Goal: Task Accomplishment & Management: Use online tool/utility

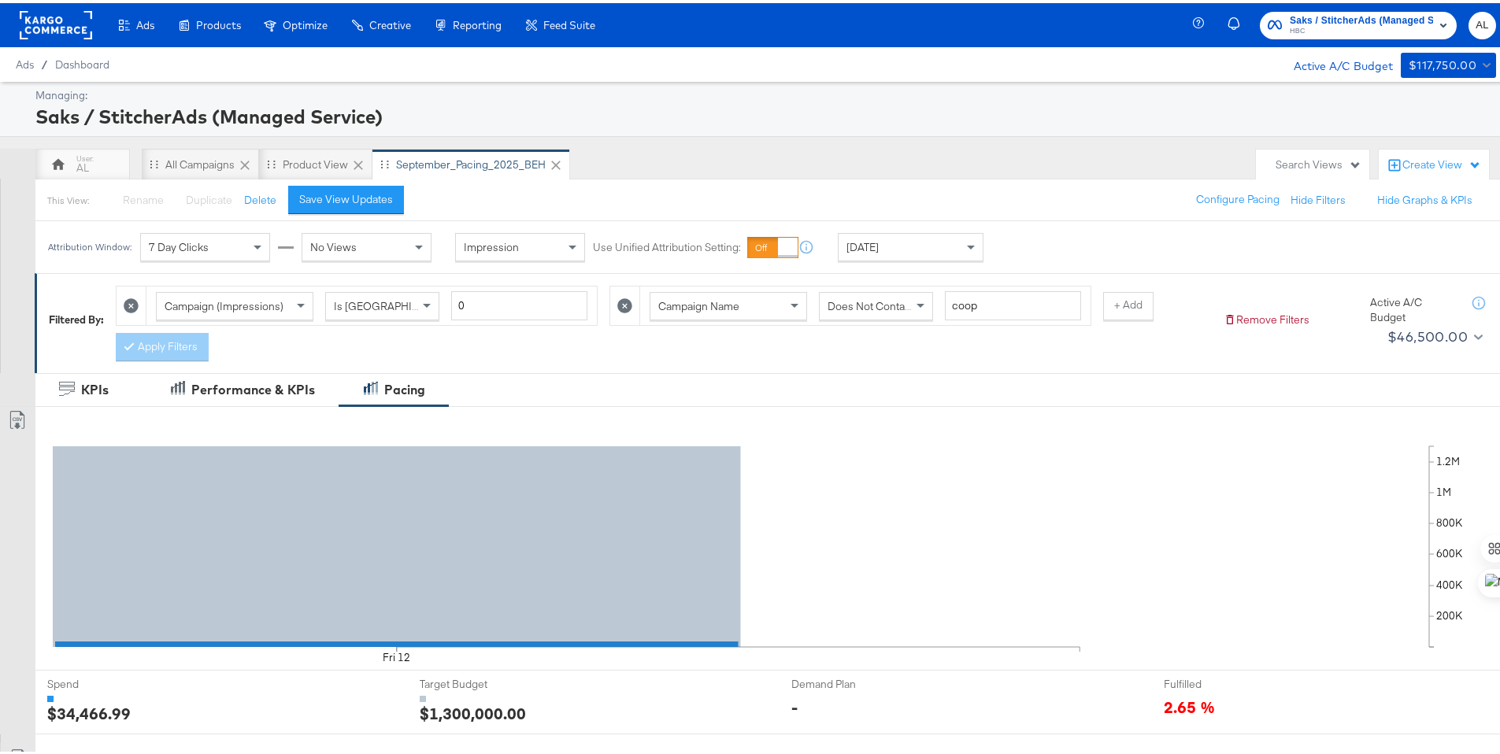
click at [51, 20] on rect at bounding box center [56, 22] width 72 height 28
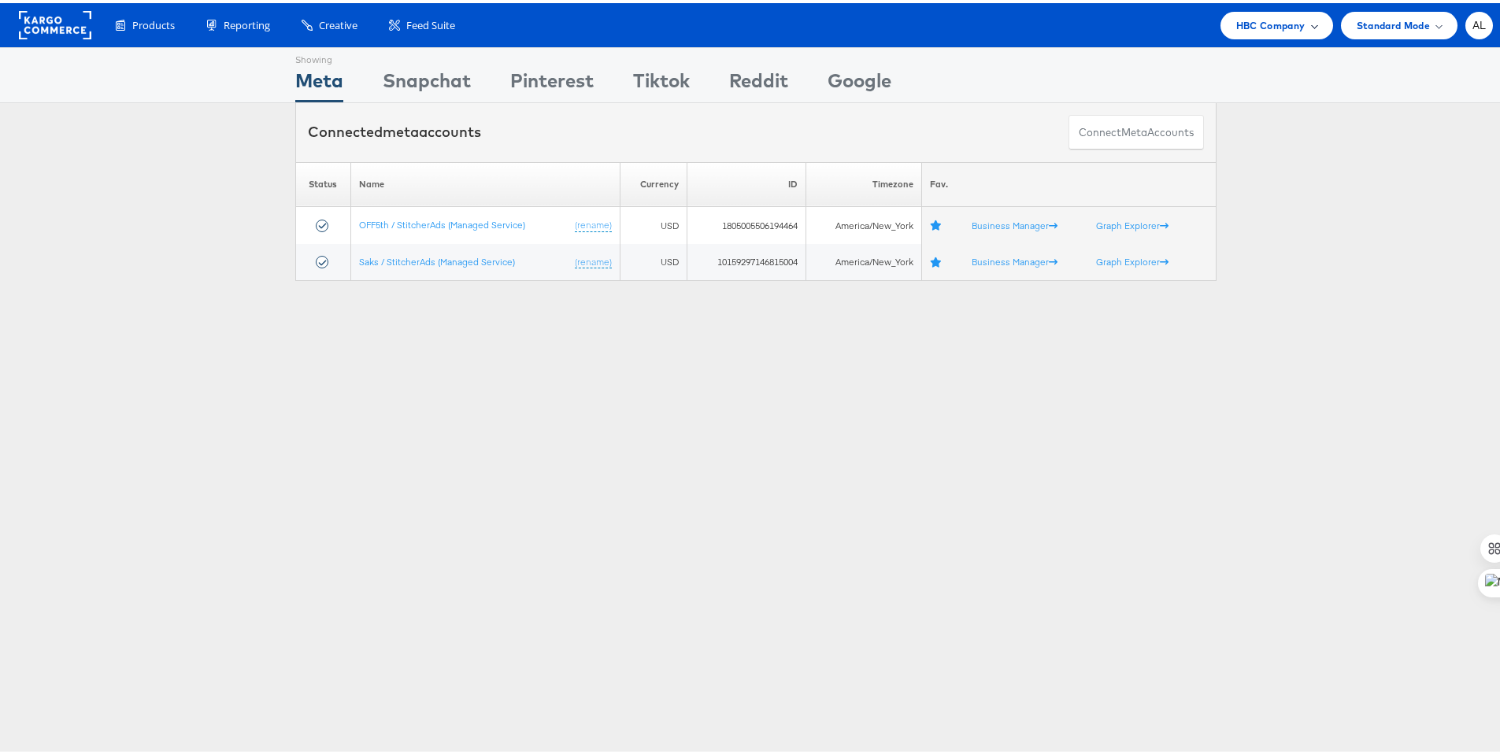
click at [1283, 32] on div "HBC Company" at bounding box center [1277, 23] width 113 height 28
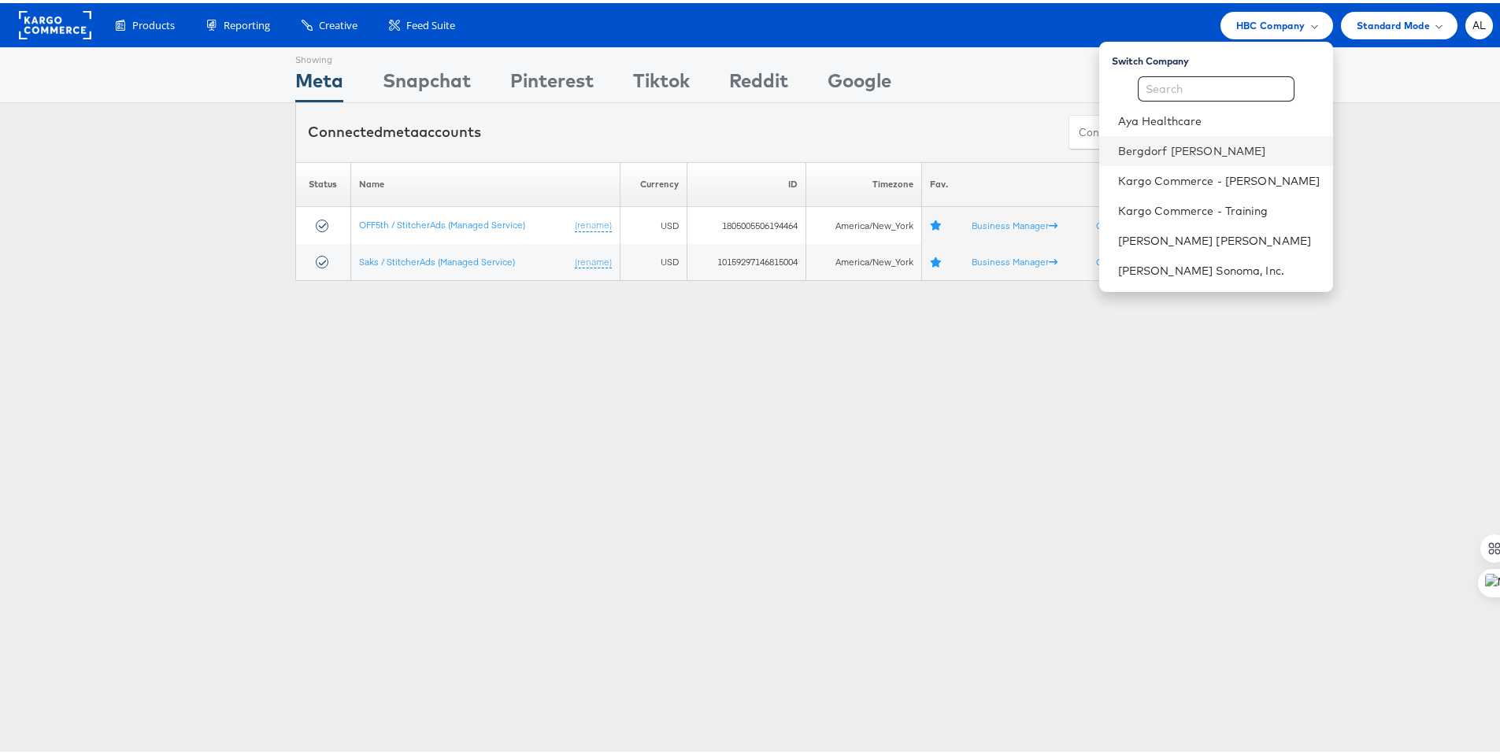
click at [1209, 157] on li "Bergdorf [PERSON_NAME]" at bounding box center [1216, 148] width 234 height 30
click at [1157, 153] on link "Bergdorf [PERSON_NAME]" at bounding box center [1219, 148] width 202 height 16
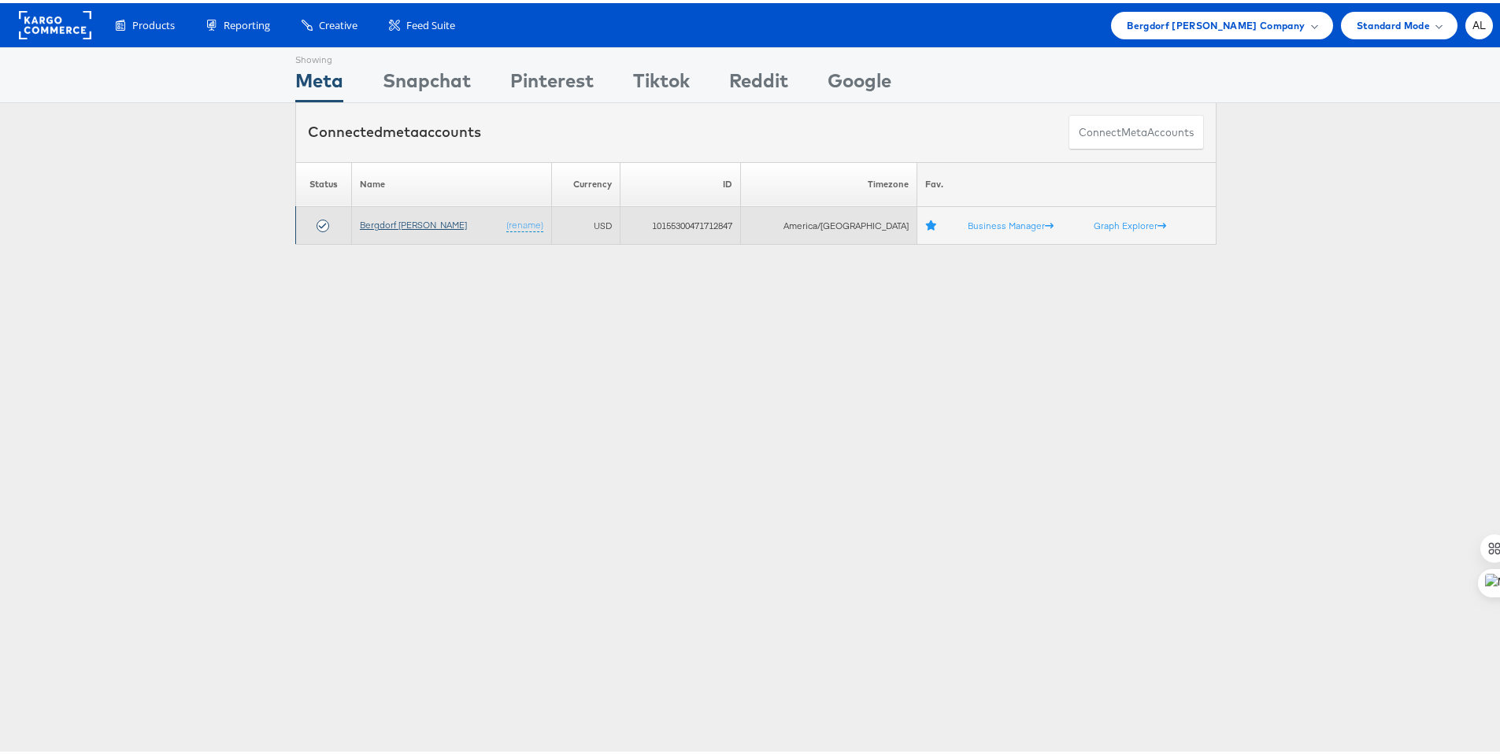
click at [407, 225] on link "Bergdorf [PERSON_NAME]" at bounding box center [413, 222] width 107 height 12
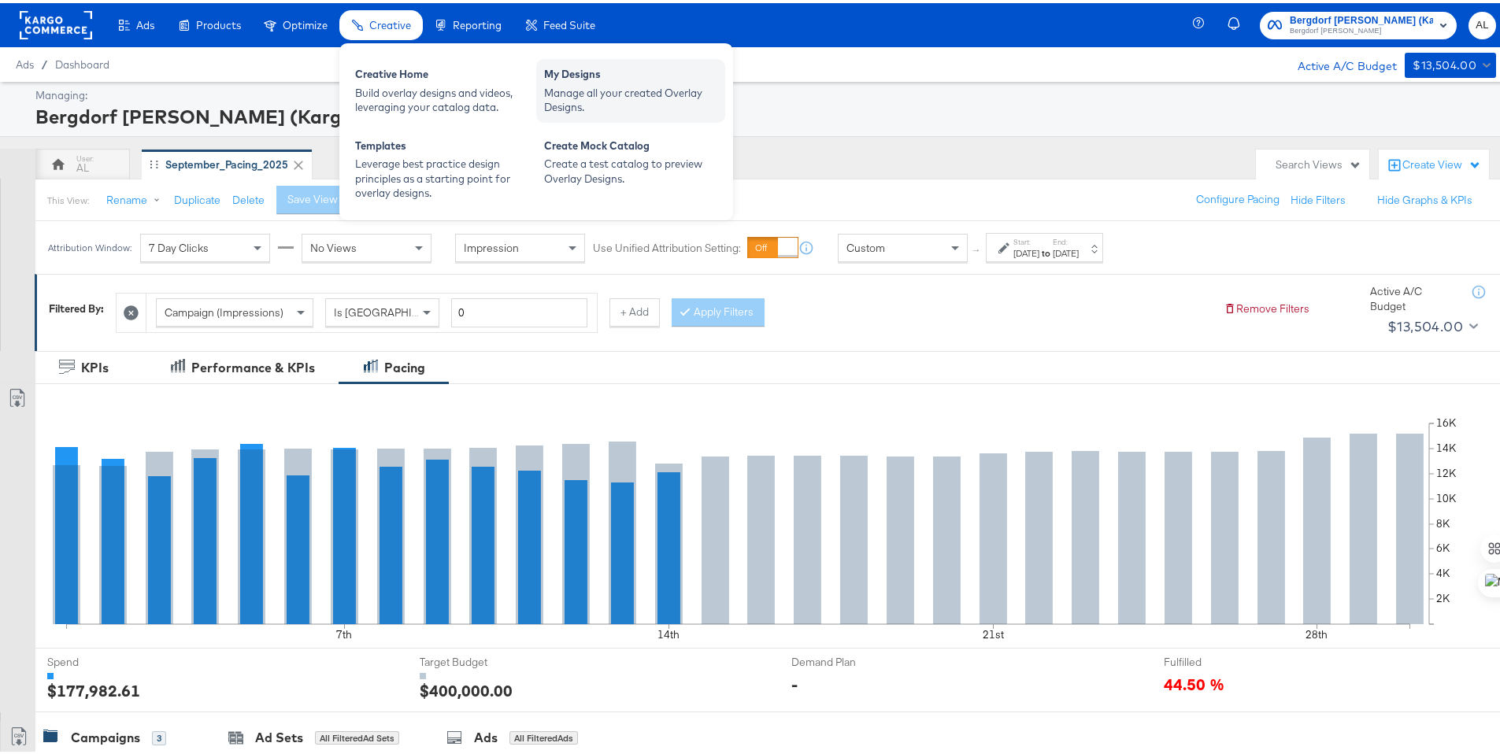
click at [616, 80] on div "My Designs" at bounding box center [630, 73] width 173 height 19
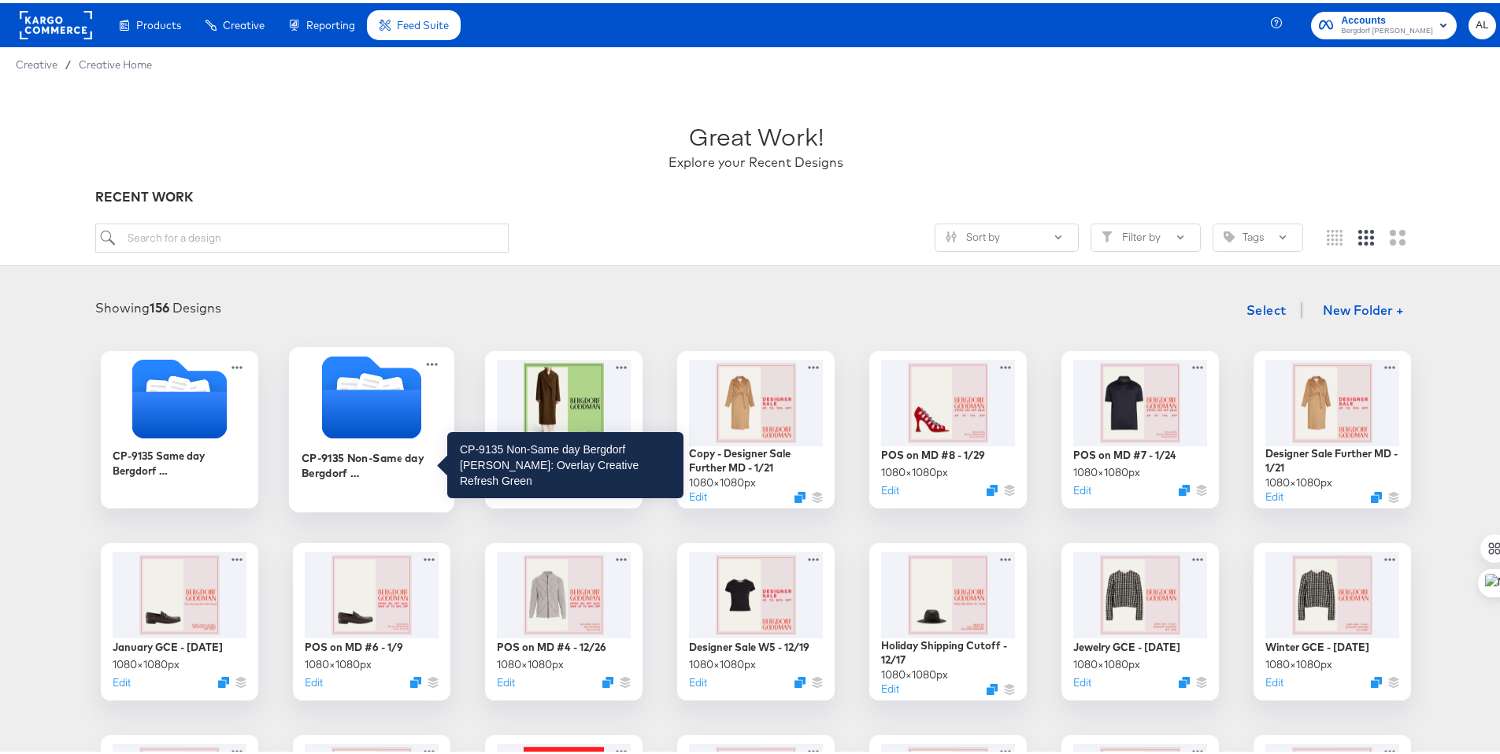
click at [387, 465] on div "CP-9135 Non-Same day Bergdorf Goodman: Overlay Creative Refresh Green" at bounding box center [372, 461] width 141 height 31
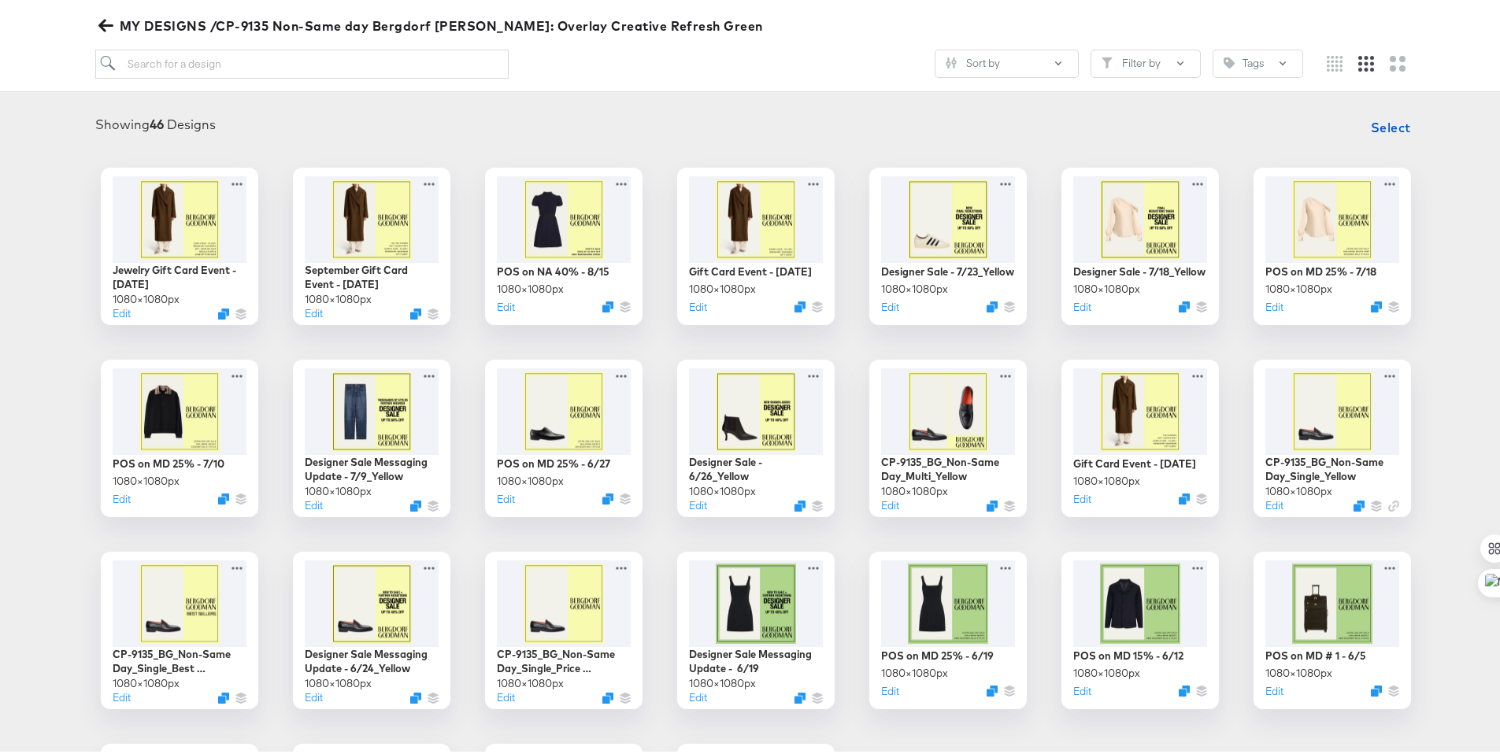
scroll to position [243, 0]
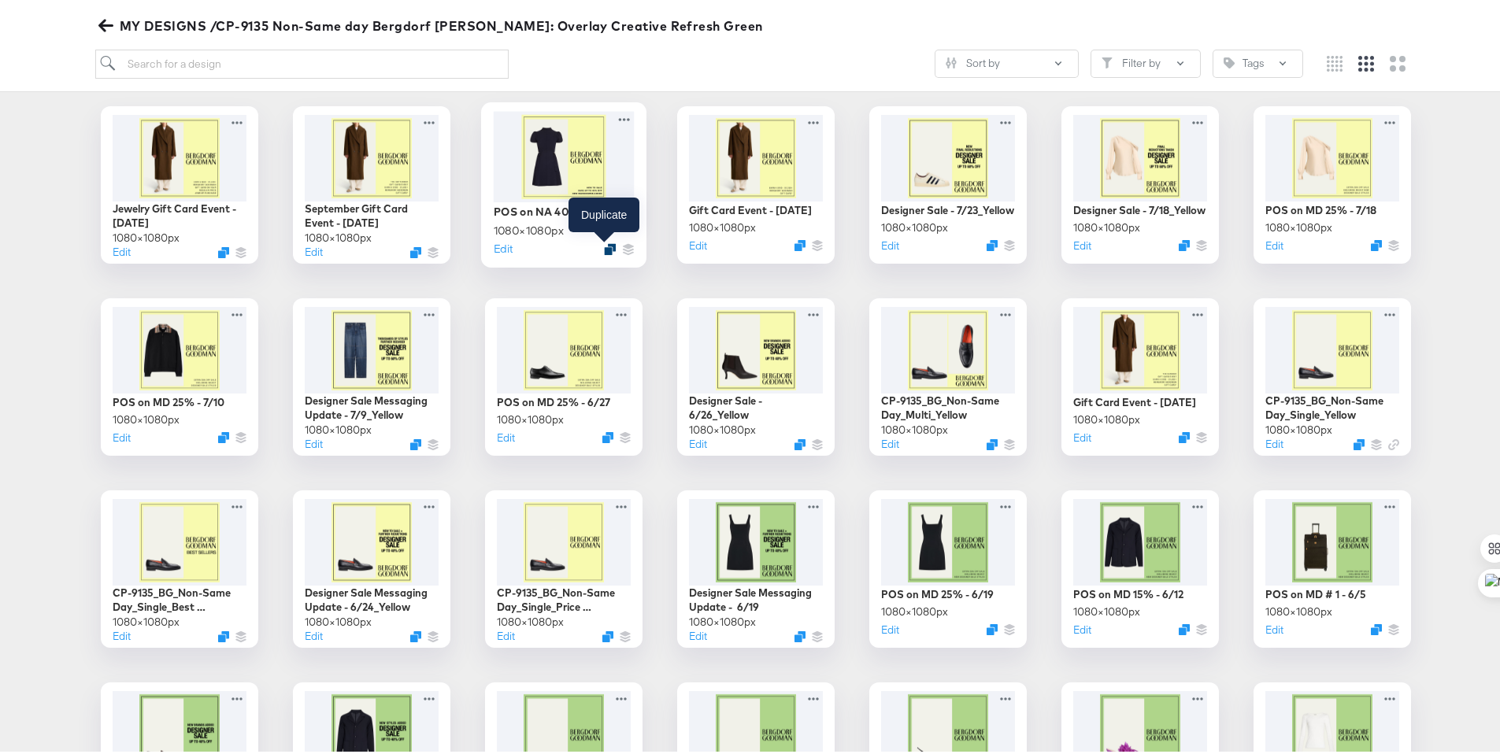
click at [604, 245] on icon "Duplicate" at bounding box center [610, 246] width 12 height 12
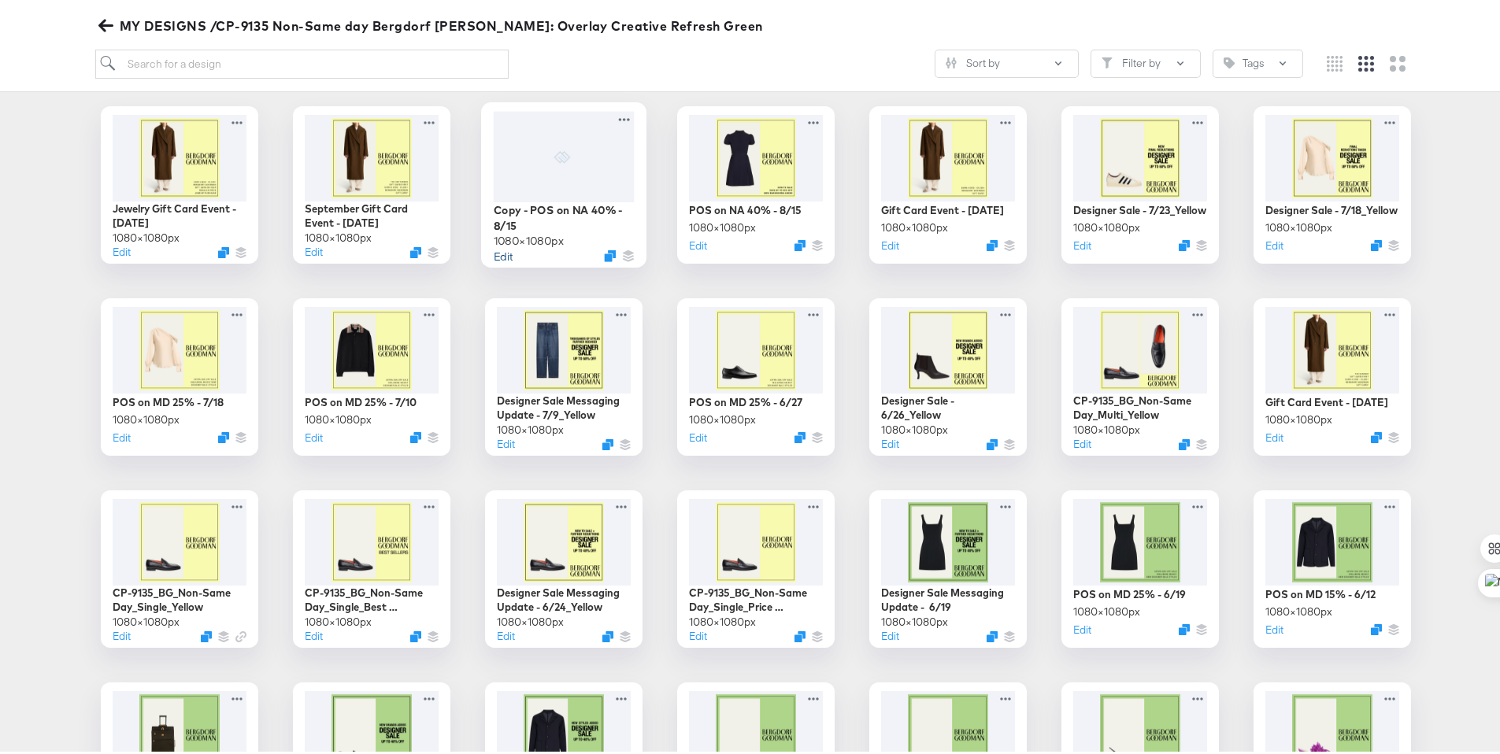
click at [494, 251] on button "Edit" at bounding box center [503, 252] width 19 height 15
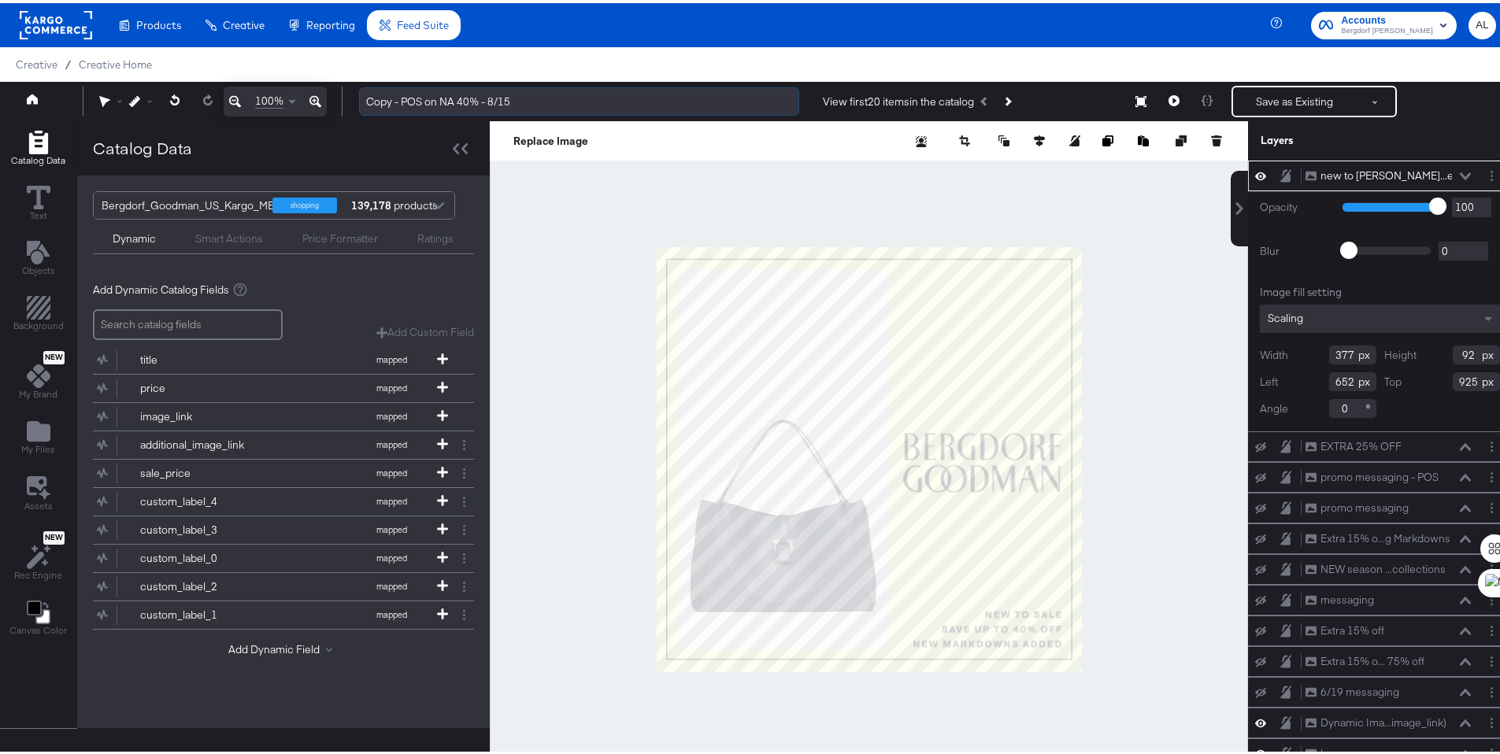
click at [439, 105] on input "Copy - POS on NA 40% - 8/15" at bounding box center [579, 98] width 440 height 29
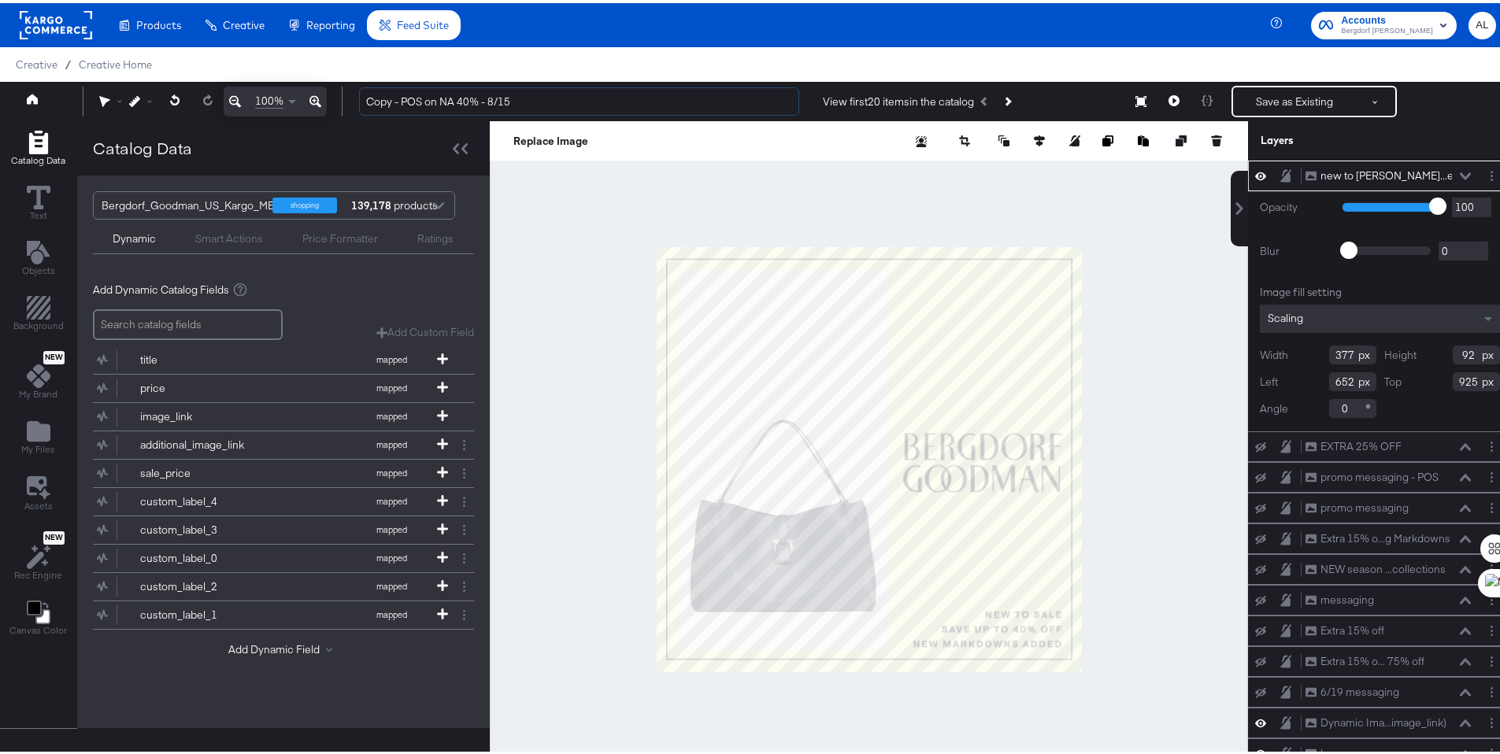
drag, startPoint x: 480, startPoint y: 98, endPoint x: 328, endPoint y: 107, distance: 152.3
click at [328, 107] on div "100% Copy - POS on NA 40% - 8/15 View first 20 items in the catalog Save as Exi…" at bounding box center [756, 98] width 1512 height 39
click at [328, 107] on div "100%" at bounding box center [213, 98] width 260 height 30
drag, startPoint x: 479, startPoint y: 100, endPoint x: 314, endPoint y: 102, distance: 164.6
click at [314, 102] on div "100% Copy - POS on NA 40% - 8/15 View first 20 items in the catalog Save as Exi…" at bounding box center [756, 98] width 1512 height 39
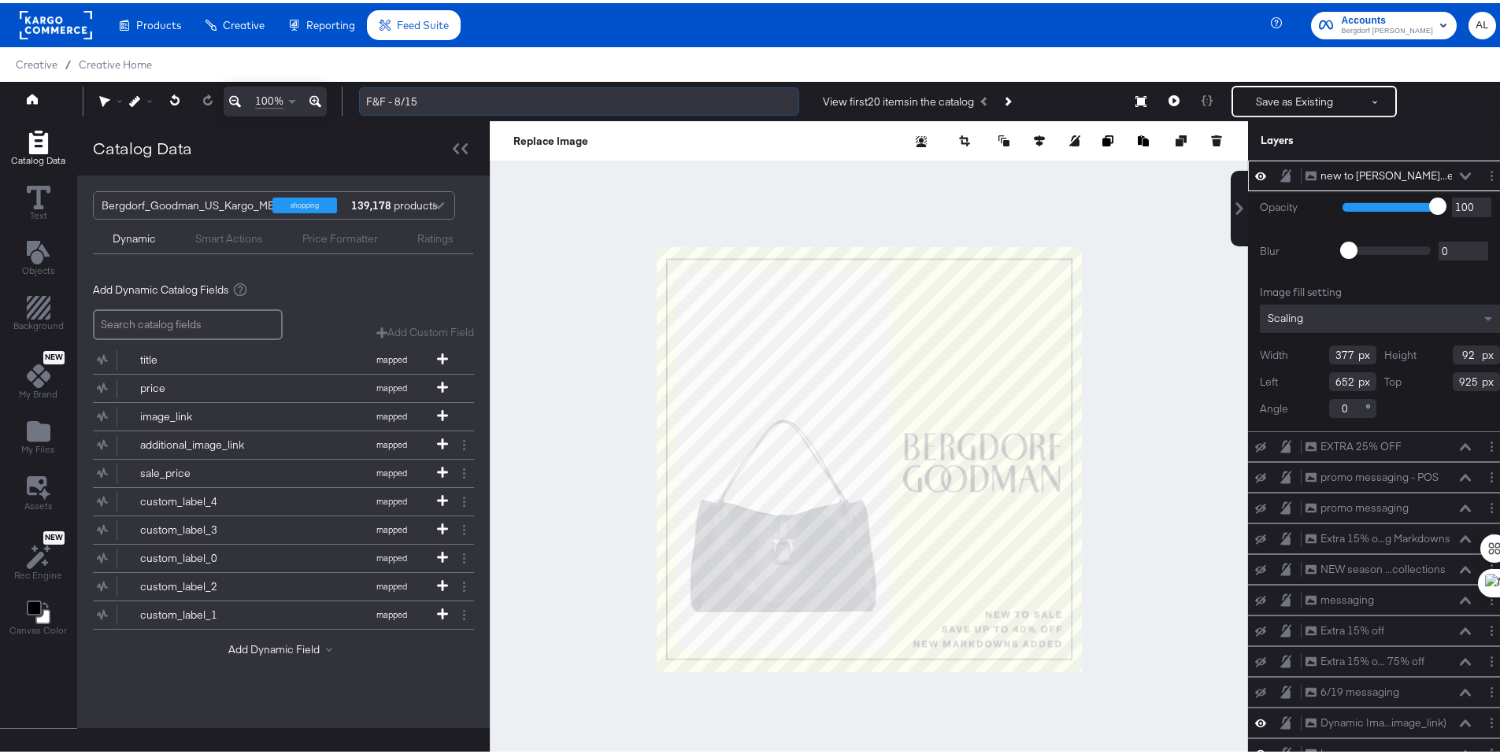
click at [398, 94] on input "F&F - 8/15" at bounding box center [579, 98] width 440 height 29
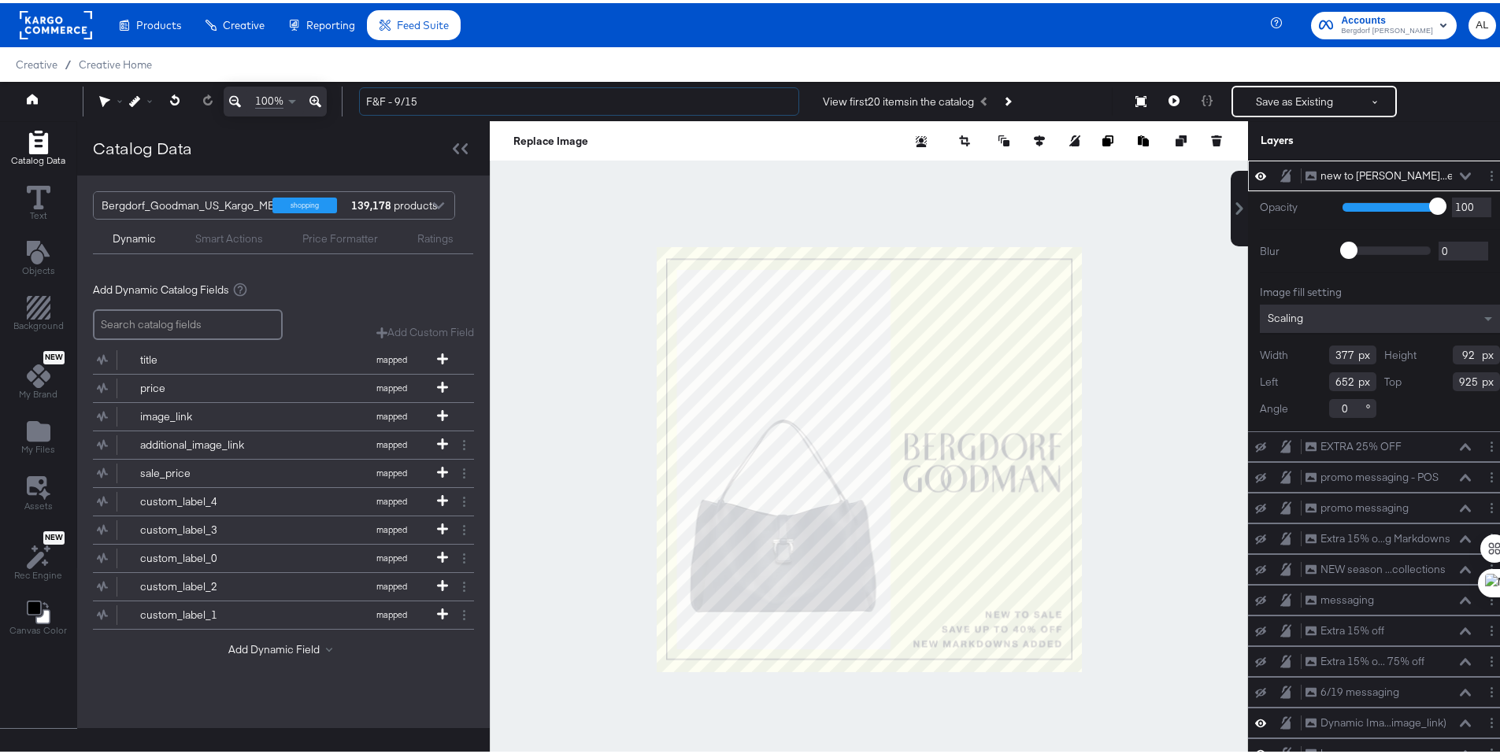
type input "F&F - 9/15"
click at [1255, 172] on icon at bounding box center [1260, 172] width 11 height 13
click at [1491, 173] on circle "Layer Options" at bounding box center [1492, 173] width 2 height 2
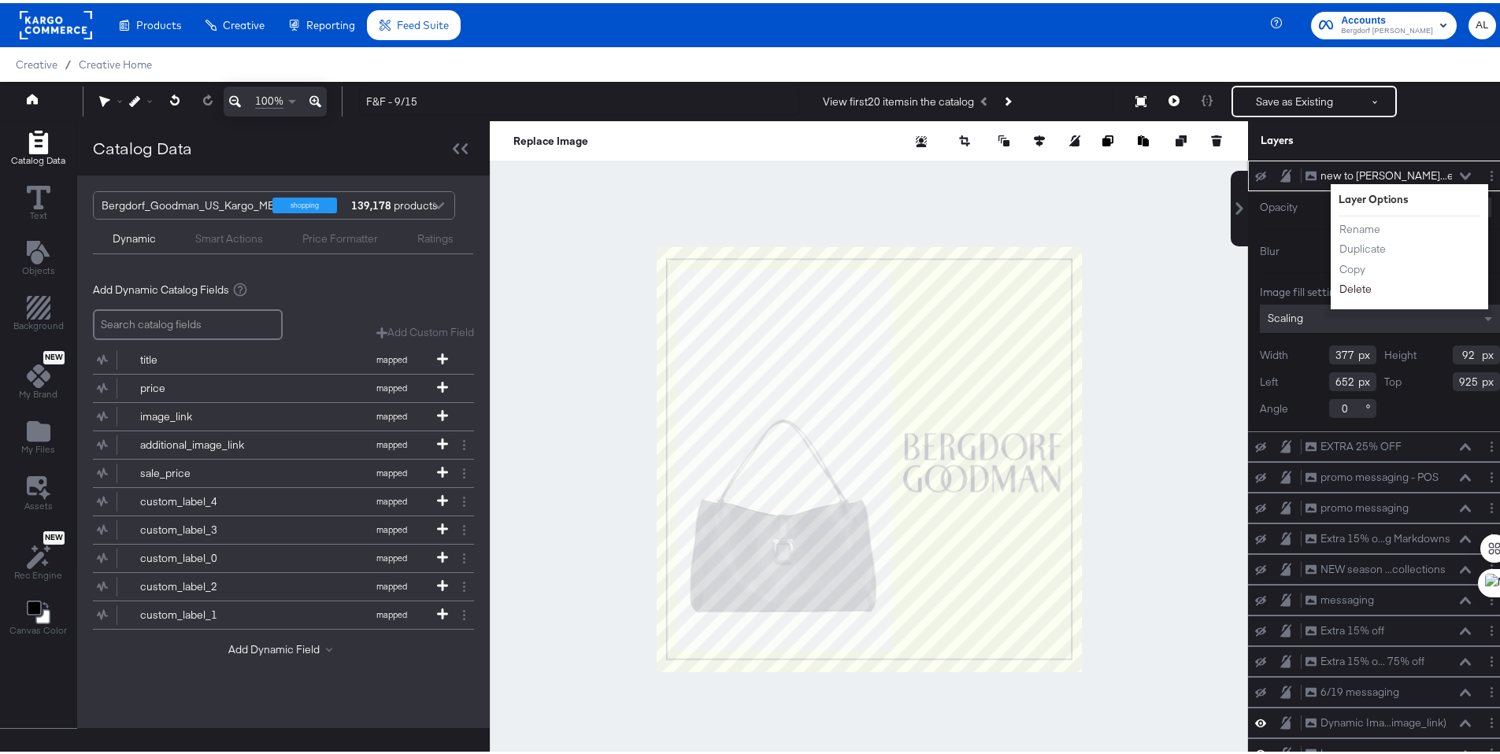
click at [1344, 280] on button "Delete" at bounding box center [1356, 286] width 34 height 17
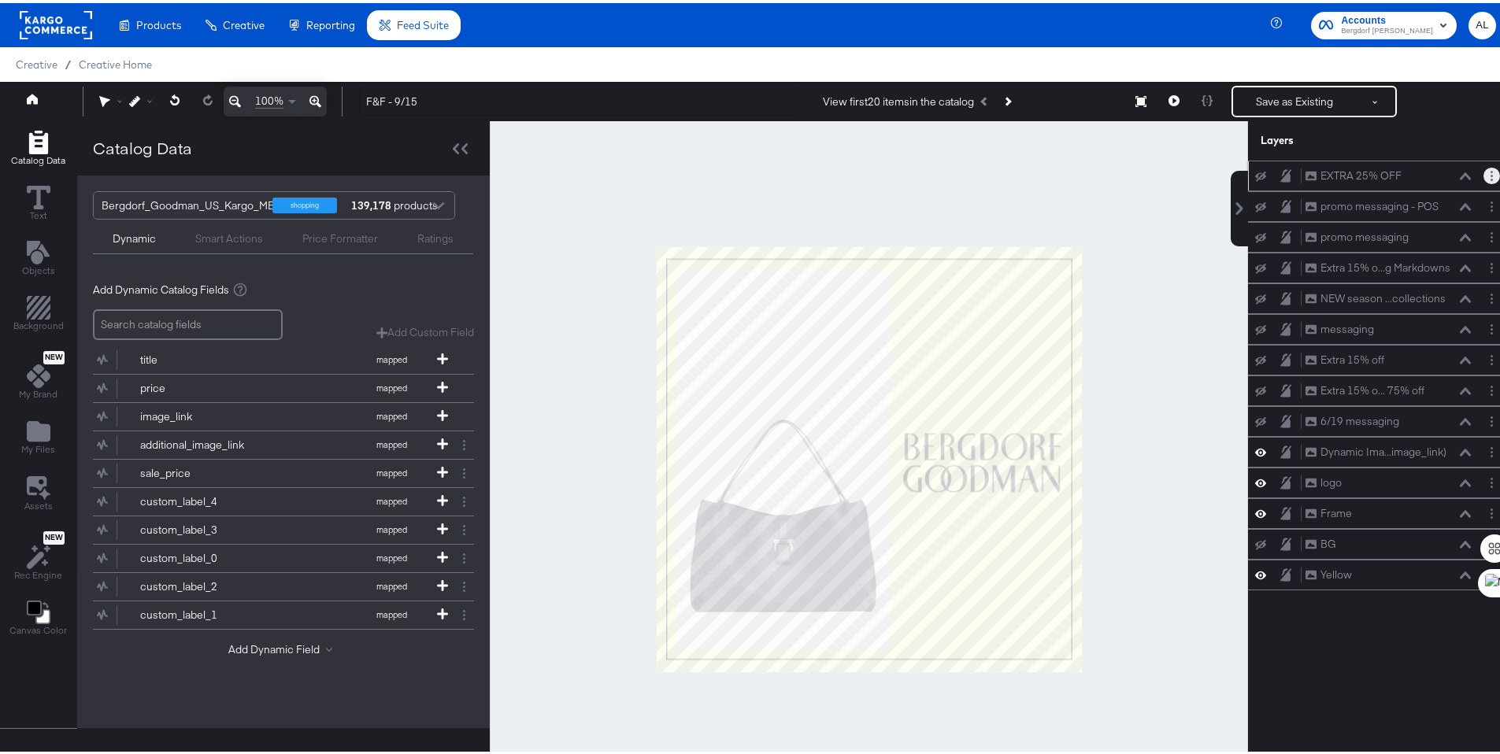
click at [1484, 172] on button "Layer Options" at bounding box center [1492, 173] width 17 height 17
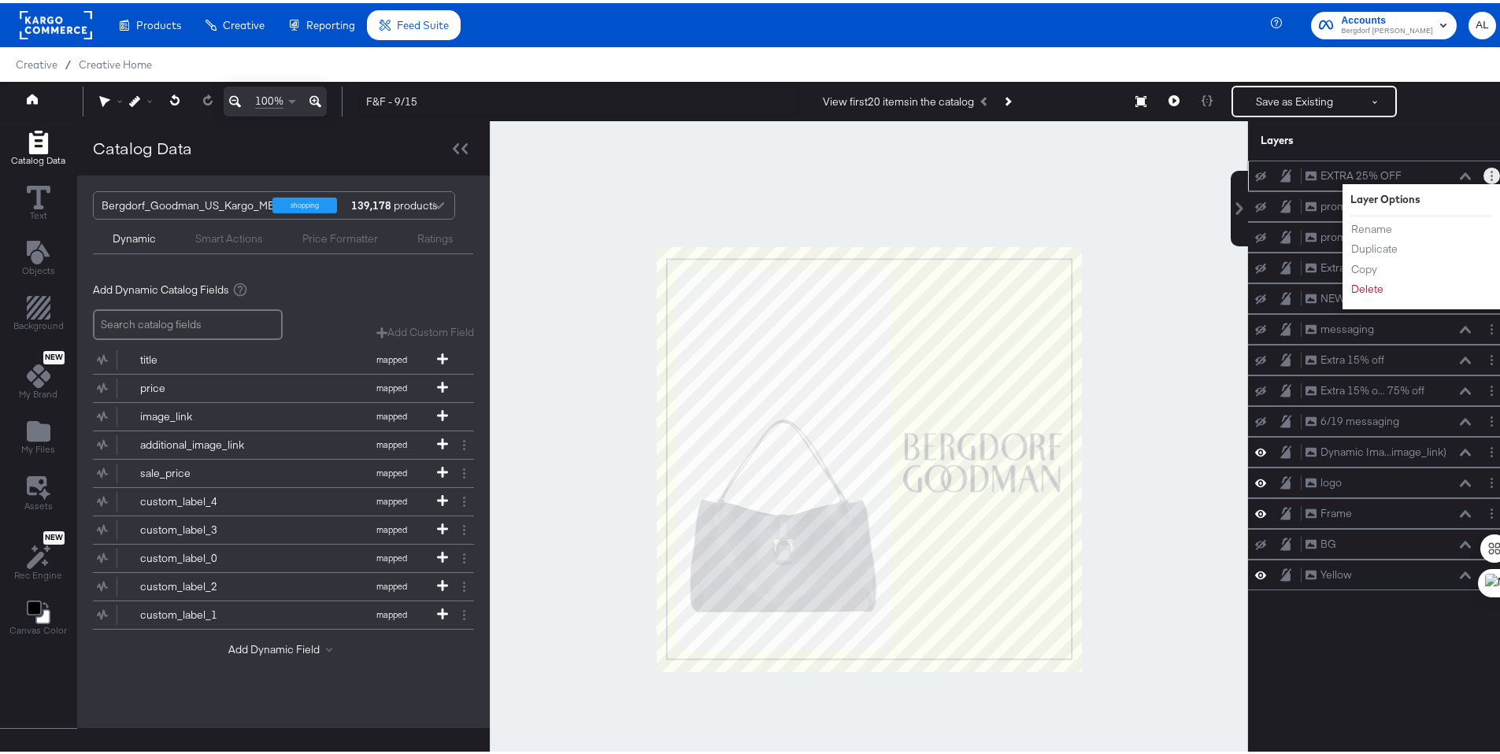
click at [1398, 287] on li "Delete" at bounding box center [1393, 286] width 87 height 17
click at [1354, 291] on button "Delete" at bounding box center [1367, 286] width 34 height 17
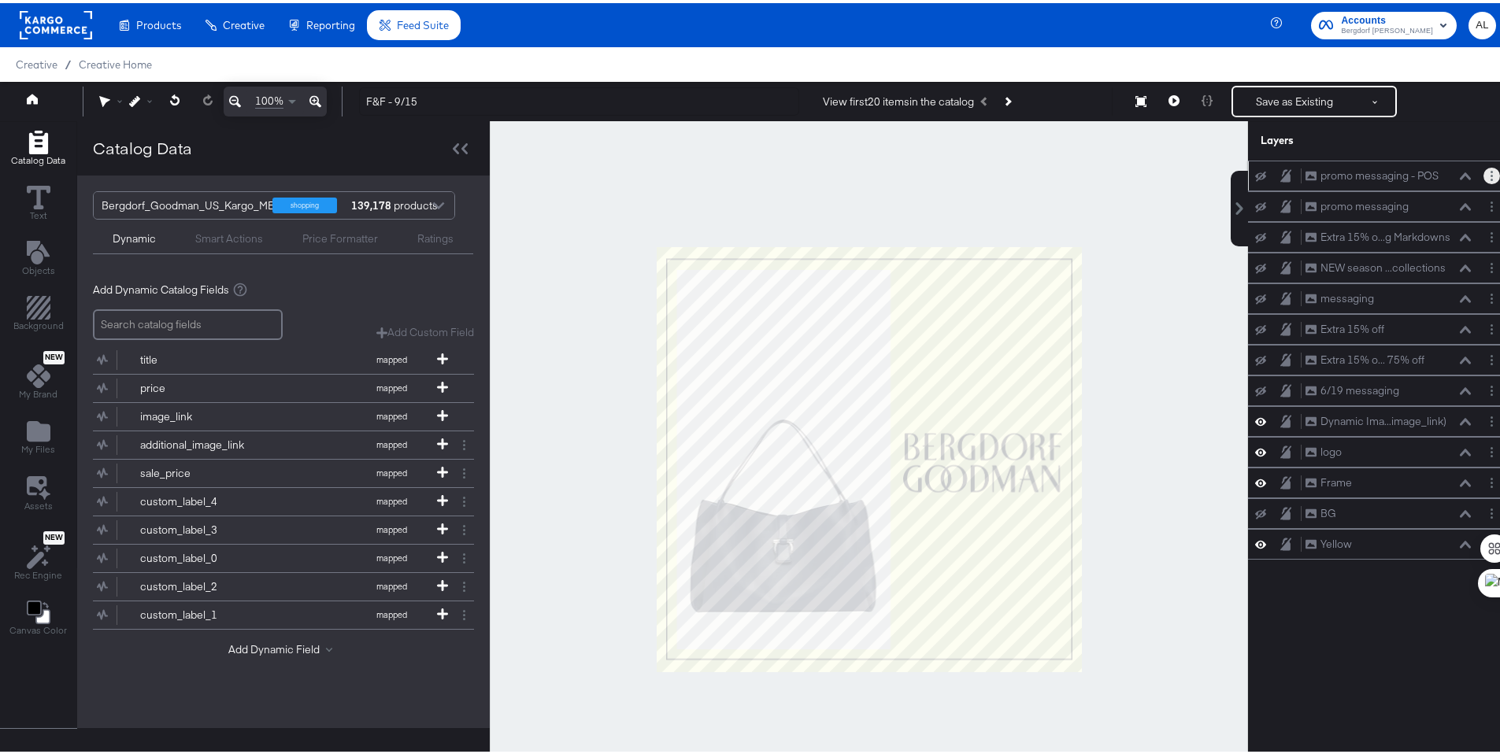
click at [1484, 170] on button "Layer Options" at bounding box center [1492, 173] width 17 height 17
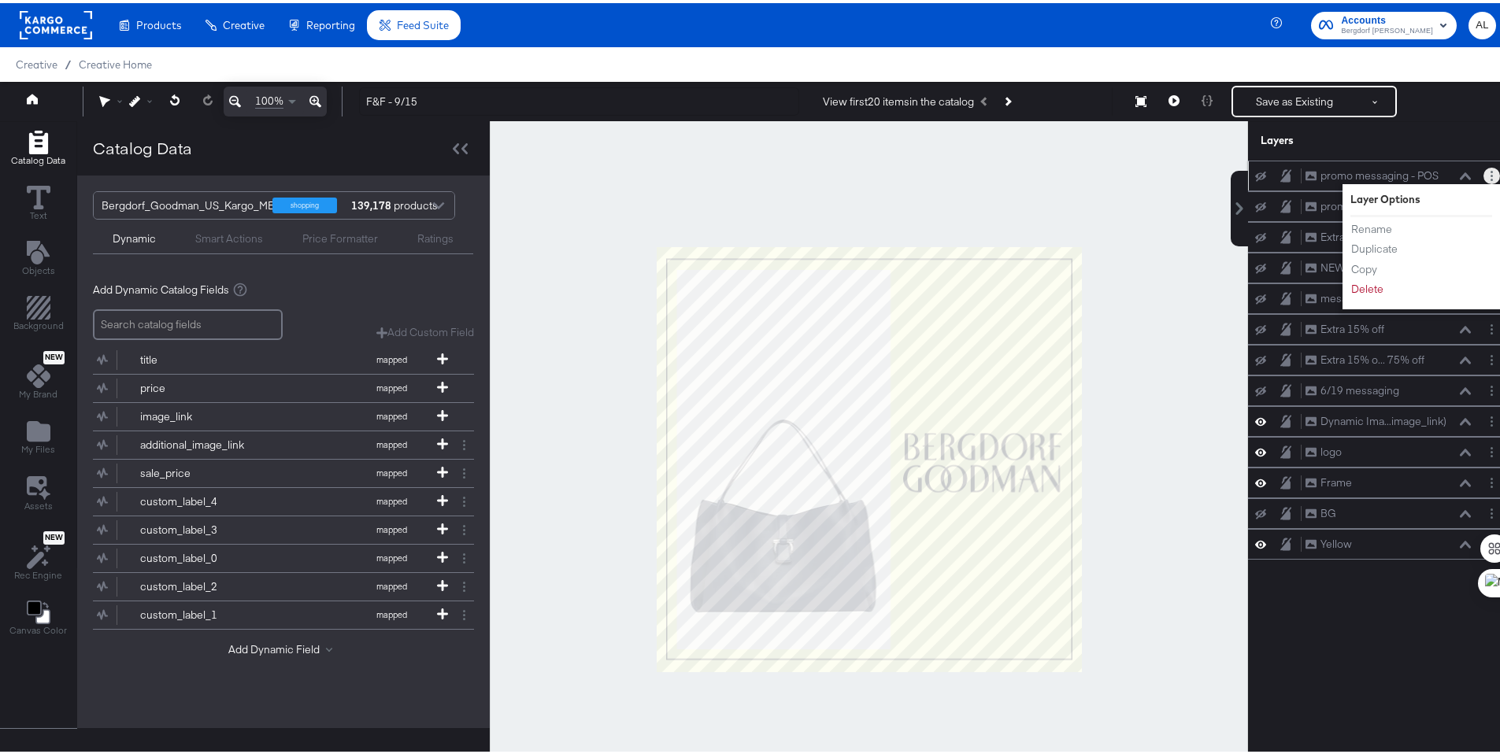
click at [1384, 295] on div "Rename Duplicate Copy Delete" at bounding box center [1393, 256] width 87 height 84
click at [1350, 284] on button "Delete" at bounding box center [1367, 286] width 34 height 17
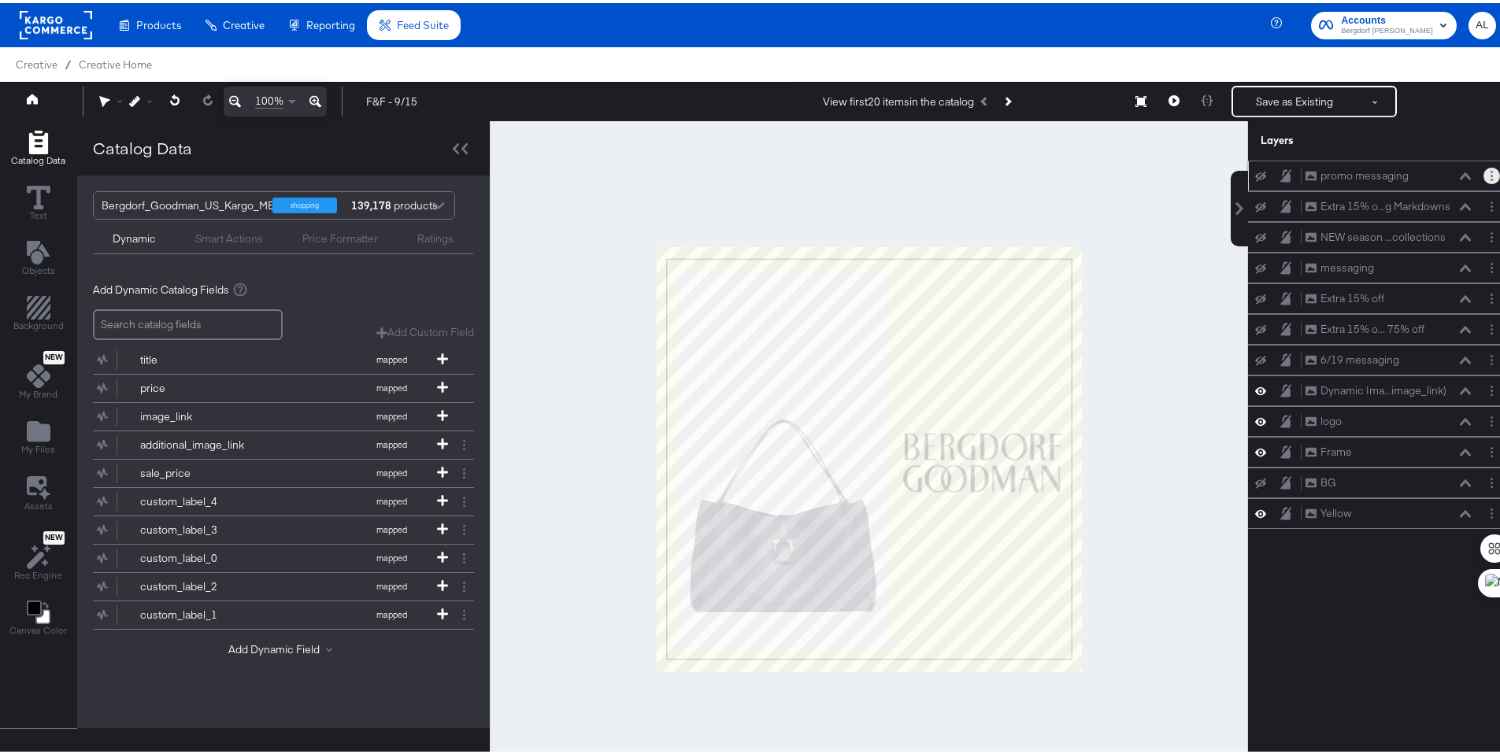
click at [1484, 173] on button "Layer Options" at bounding box center [1492, 173] width 17 height 17
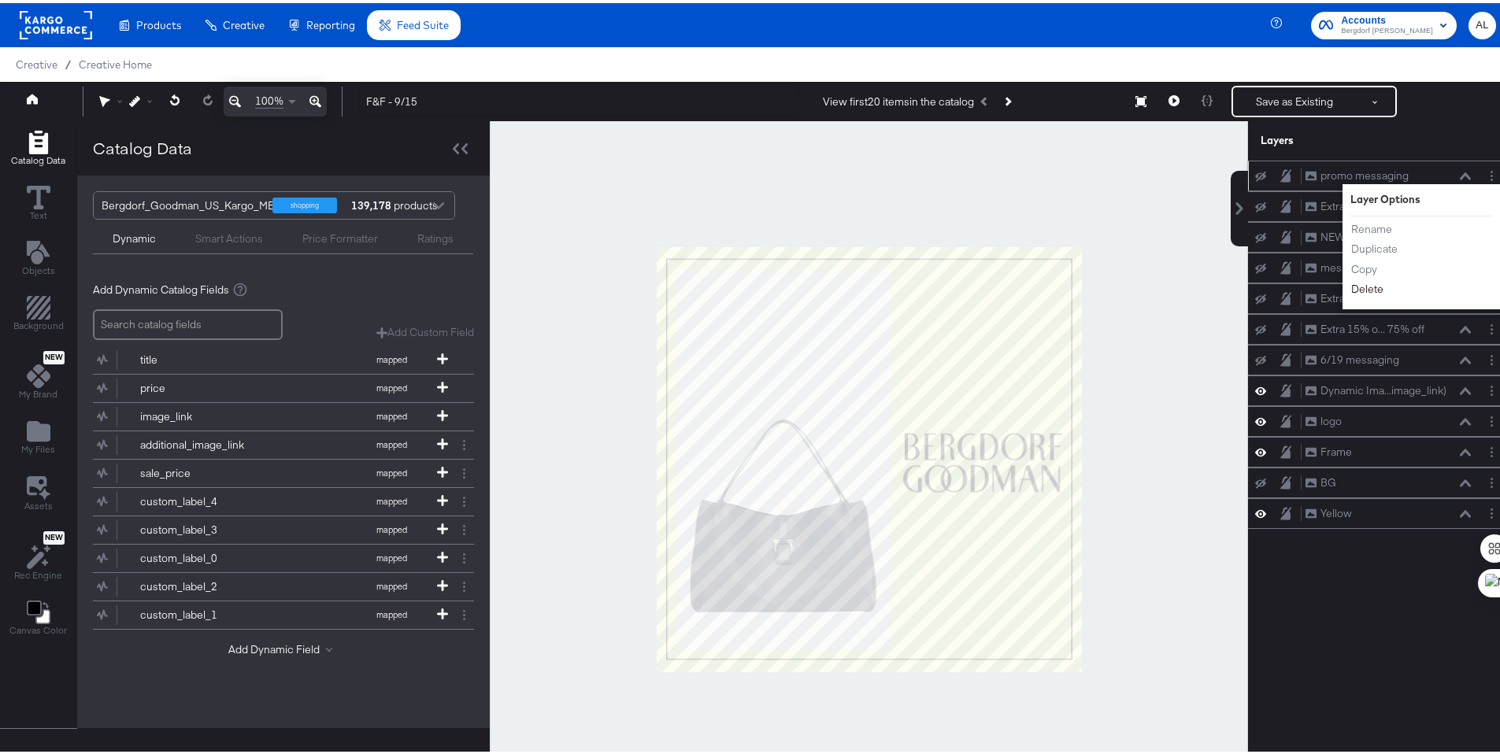
click at [1354, 278] on button "Delete" at bounding box center [1367, 286] width 34 height 17
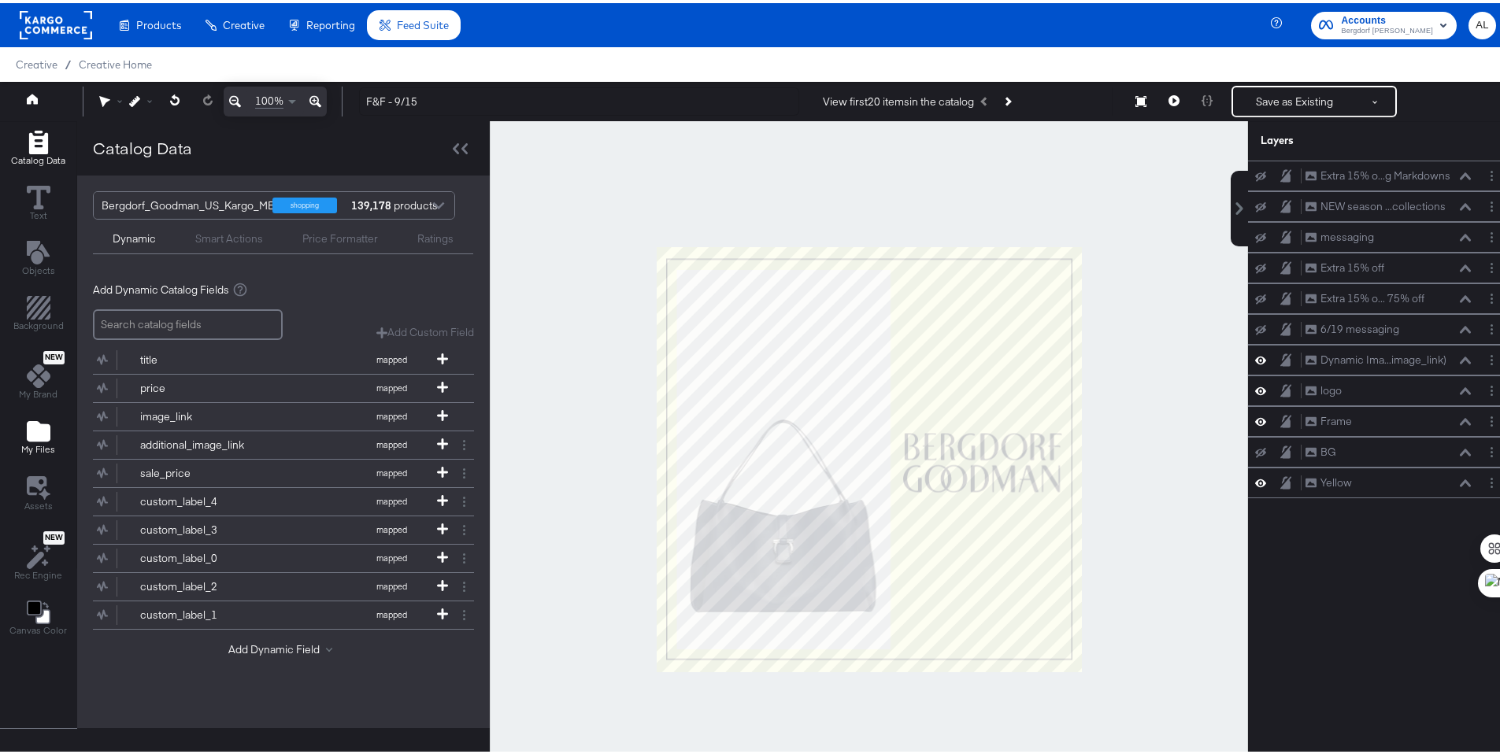
click at [31, 433] on icon "Add Files" at bounding box center [39, 428] width 24 height 20
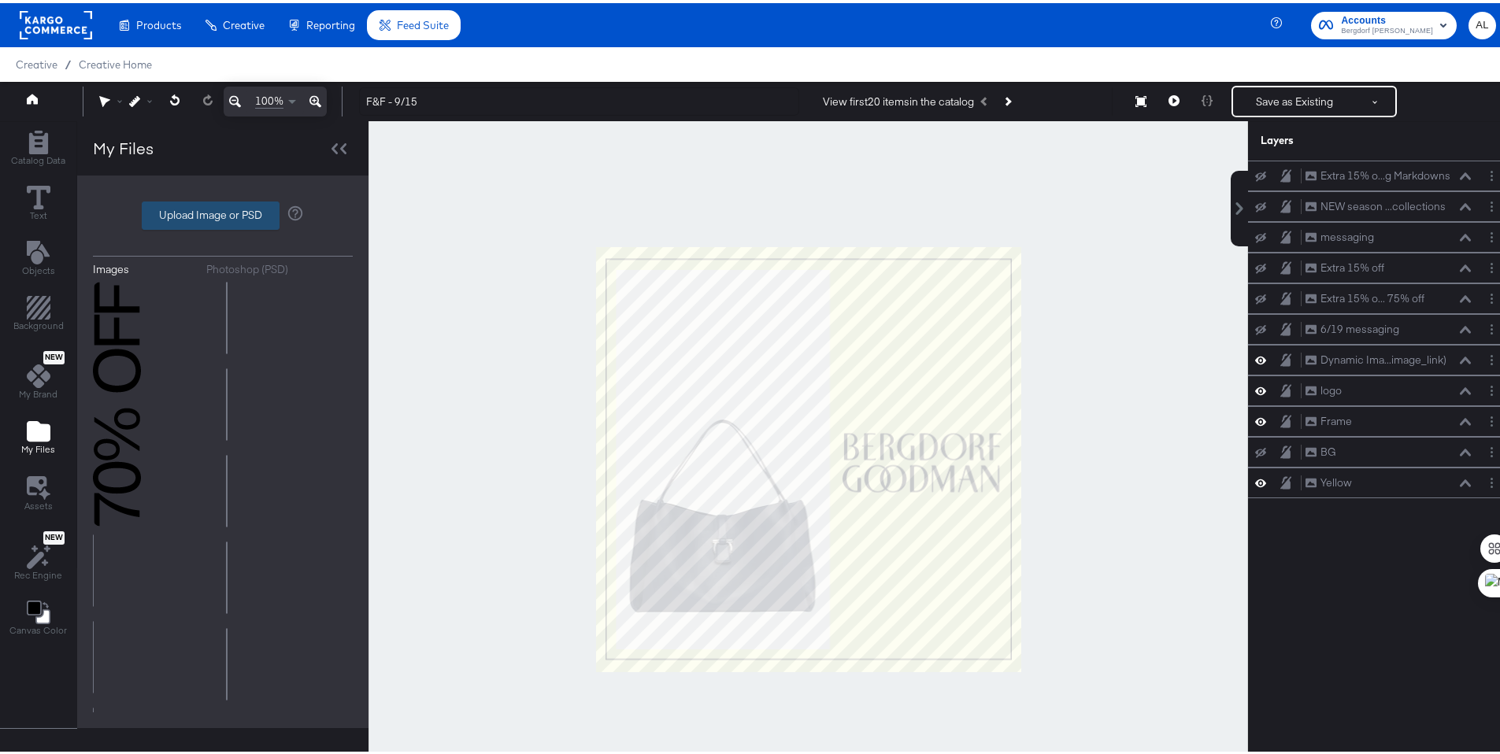
click at [235, 218] on label "Upload Image or PSD" at bounding box center [211, 212] width 136 height 27
click at [223, 213] on input "Upload Image or PSD" at bounding box center [223, 213] width 0 height 0
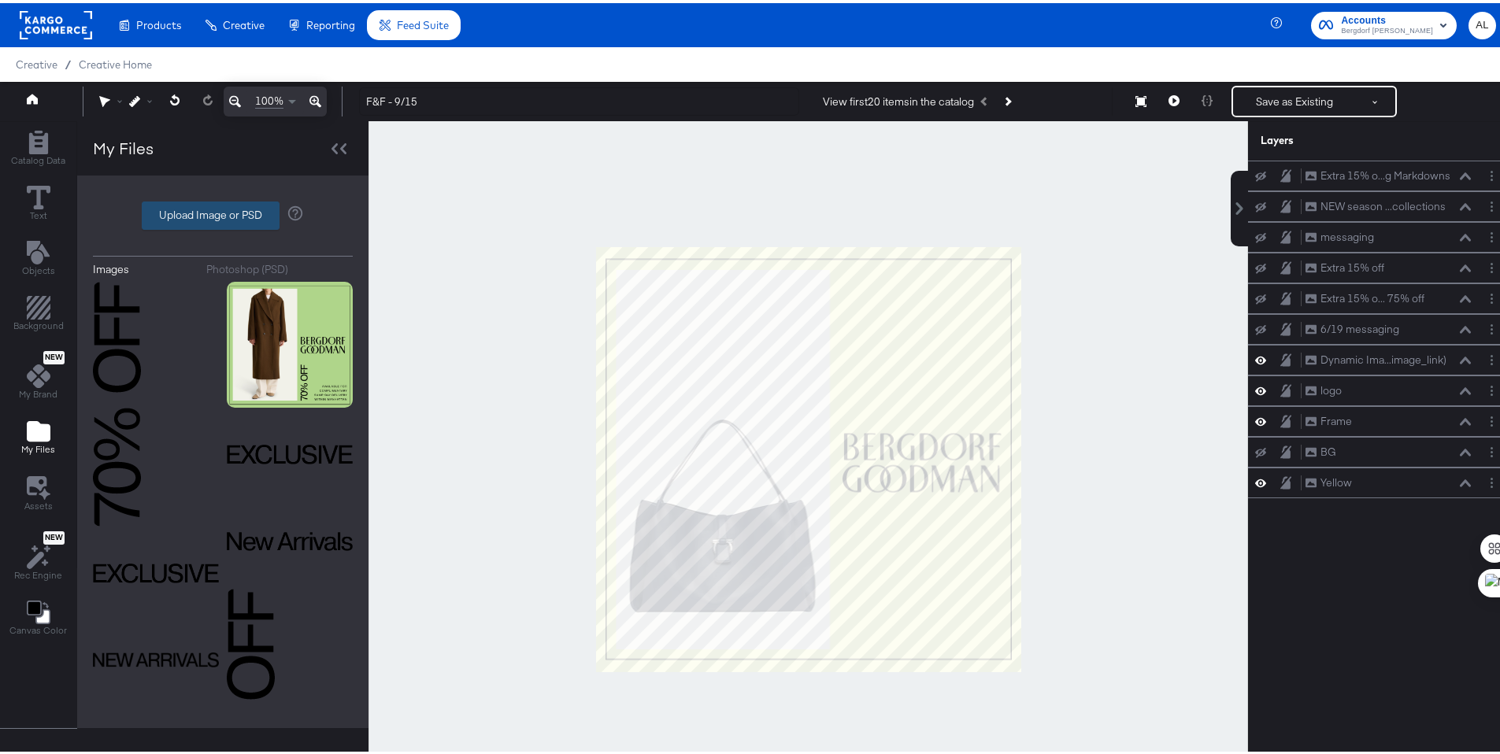
type input "C:\fakepath\BG Branded General 6.psd"
